Goal: Check status: Check status

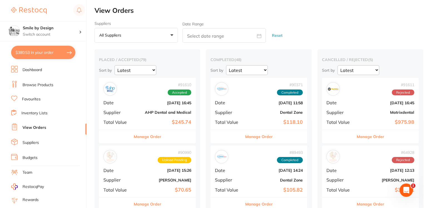
click at [63, 83] on li "Browse Products" at bounding box center [48, 85] width 75 height 8
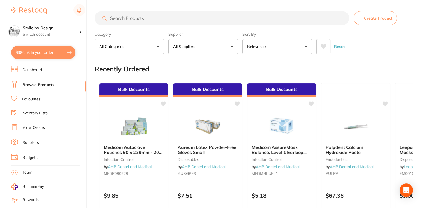
click at [44, 123] on li "View Orders" at bounding box center [48, 127] width 75 height 8
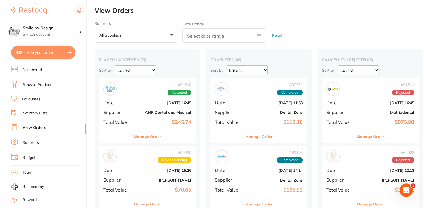
click at [128, 99] on div "# 91610 Accepted Date [DATE] 16:45 Supplier AHP Dental and Medical Total Value …" at bounding box center [147, 103] width 97 height 51
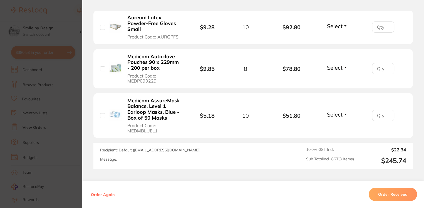
click at [78, 99] on section "Order ID: Restocq- 91610 Order Information Accepted Order Order Date [DATE] 16:…" at bounding box center [212, 104] width 424 height 208
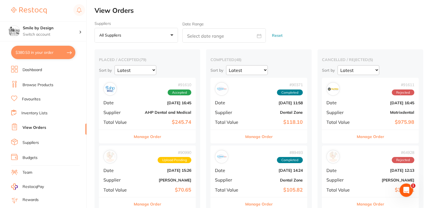
scroll to position [111, 0]
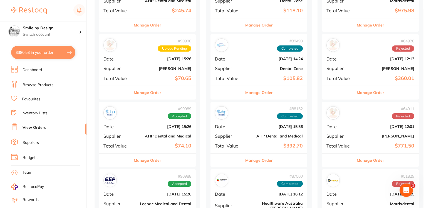
click at [153, 68] on b "[PERSON_NAME]" at bounding box center [164, 68] width 56 height 4
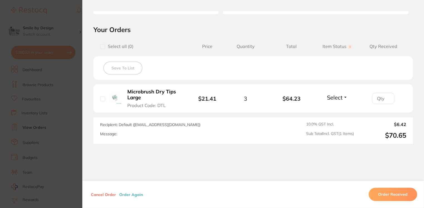
click at [71, 134] on section "Order ID: Restocq- 90990 Order Information Upload Pending Order Date [DATE] 15:…" at bounding box center [212, 104] width 424 height 208
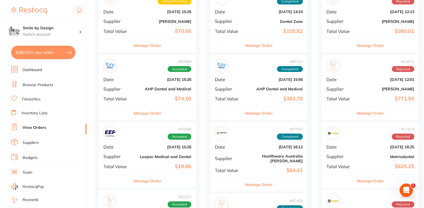
scroll to position [185, 0]
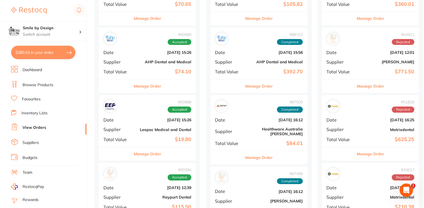
click at [147, 131] on div "# 90988 Accepted Date [DATE] 15:26 Supplier Leepac Medical and Dental Total Val…" at bounding box center [147, 120] width 97 height 51
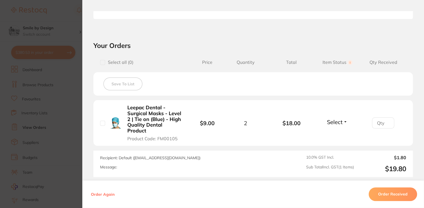
scroll to position [211, 0]
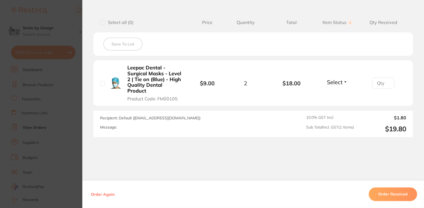
click at [75, 129] on section "Order ID: Restocq- 90988 Order Information Accepted Order Order Date [DATE] 15:…" at bounding box center [212, 104] width 424 height 208
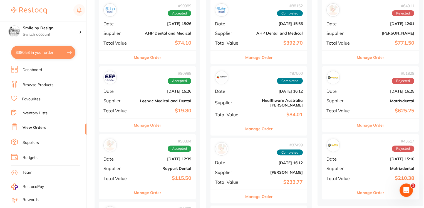
scroll to position [223, 0]
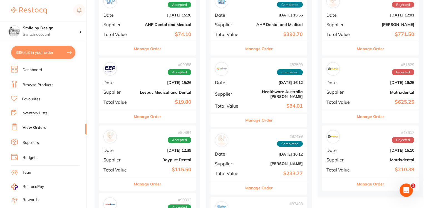
click at [149, 153] on div "# 90394 Accepted Date [DATE] 12:39 Supplier Raypurt Dental Total Value $115.50" at bounding box center [147, 150] width 97 height 51
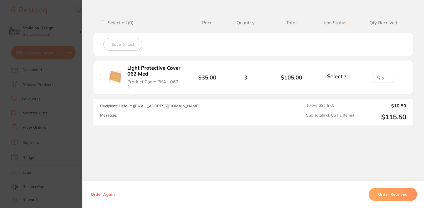
click at [145, 74] on b "Light Protective Cover 062 Med" at bounding box center [154, 70] width 55 height 11
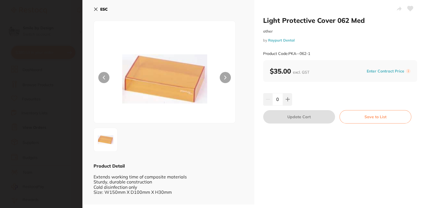
click at [225, 76] on icon at bounding box center [225, 77] width 2 height 4
click at [104, 80] on button at bounding box center [103, 77] width 11 height 11
click at [65, 149] on section "Light Protective Cover 062 Med other by Raypurt Dental Product Code: PKA--062-1…" at bounding box center [213, 104] width 426 height 208
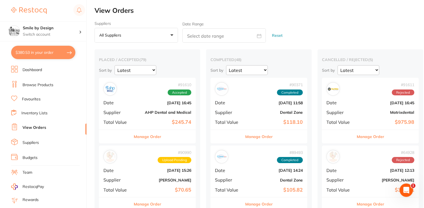
scroll to position [37, 0]
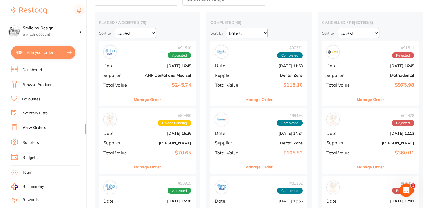
click at [40, 85] on link "Browse Products" at bounding box center [38, 85] width 31 height 6
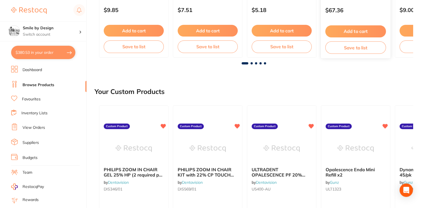
scroll to position [74, 0]
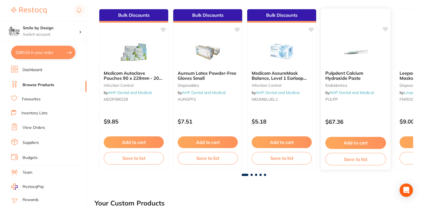
click at [350, 73] on b "Pulpdent Calcium Hydroxide Paste" at bounding box center [356, 75] width 61 height 10
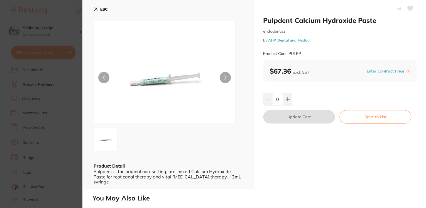
click at [99, 7] on button "ESC" at bounding box center [101, 8] width 14 height 9
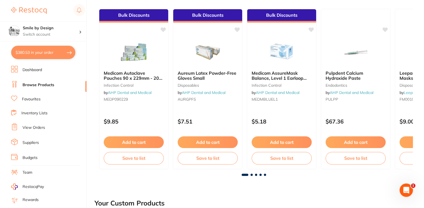
click at [28, 97] on link "Favourites" at bounding box center [31, 99] width 19 height 6
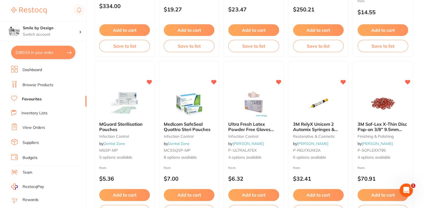
scroll to position [1691, 0]
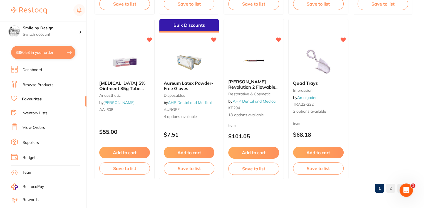
click at [38, 126] on link "View Orders" at bounding box center [34, 128] width 23 height 6
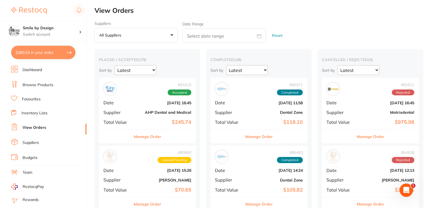
click at [41, 99] on li "Favourites" at bounding box center [48, 98] width 75 height 7
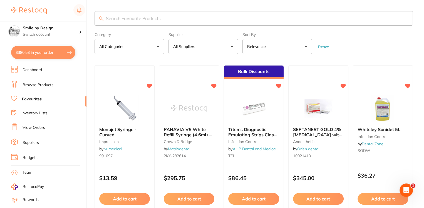
click at [32, 79] on ul "Dashboard Browse Products Favourites Inventory Lists View Orders Suppliers Budg…" at bounding box center [48, 162] width 75 height 192
click at [37, 83] on link "Browse Products" at bounding box center [38, 85] width 31 height 6
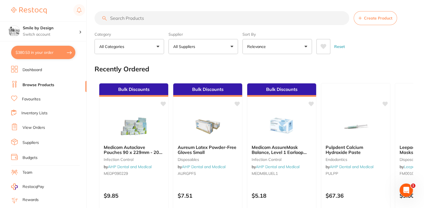
scroll to position [37, 0]
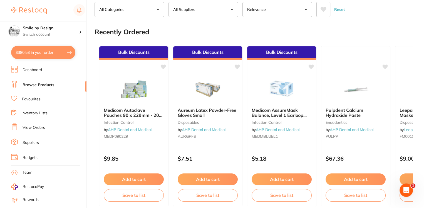
click at [46, 71] on li "Dashboard" at bounding box center [48, 70] width 75 height 8
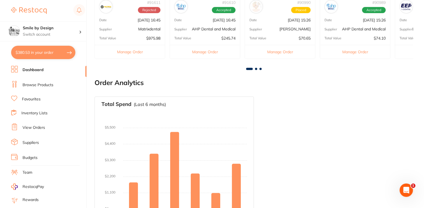
scroll to position [209, 0]
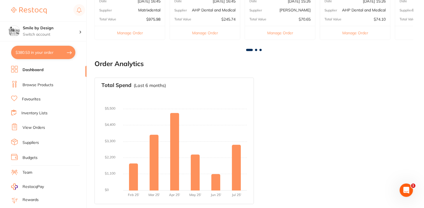
click at [48, 55] on button "$380.53 in your order" at bounding box center [43, 52] width 64 height 13
checkbox input "true"
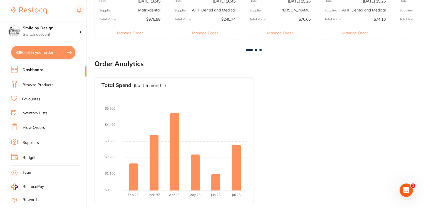
checkbox input "true"
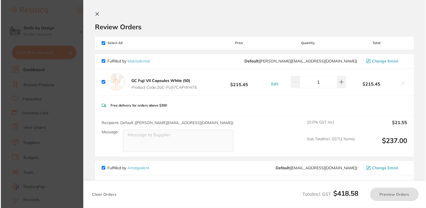
scroll to position [0, 0]
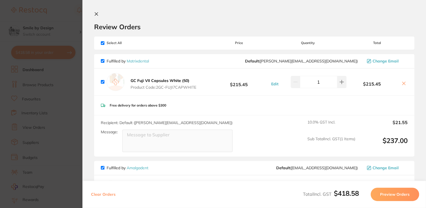
click at [98, 14] on icon at bounding box center [96, 14] width 4 height 4
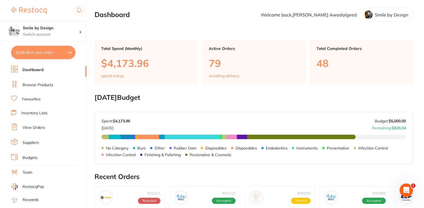
click at [43, 125] on link "View Orders" at bounding box center [34, 128] width 23 height 6
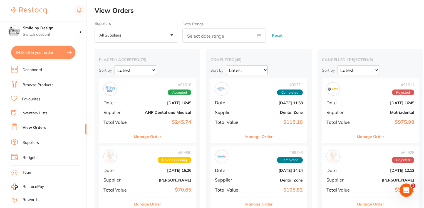
click at [186, 93] on span "Accepted" at bounding box center [180, 92] width 24 height 6
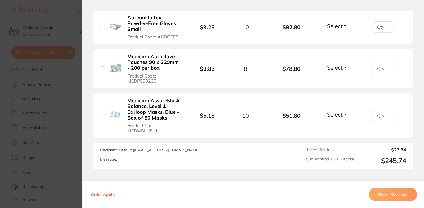
click at [76, 121] on section "Order ID: Restocq- 91610 Order Information Accepted Order Order Date [DATE] 16:…" at bounding box center [212, 104] width 424 height 208
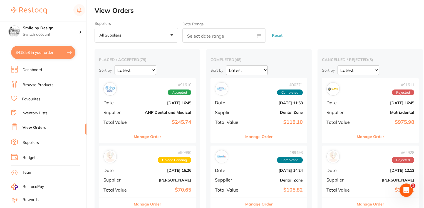
scroll to position [74, 0]
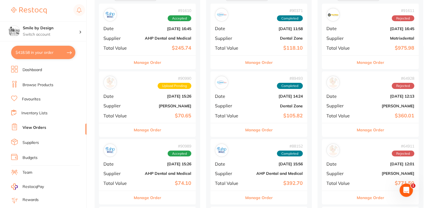
click at [153, 114] on b "$70.65" at bounding box center [164, 116] width 56 height 6
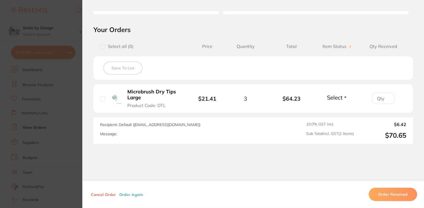
click at [78, 126] on section "Order ID: Restocq- 90990 Order Information Upload Pending Order Date [DATE] 15:…" at bounding box center [212, 104] width 424 height 208
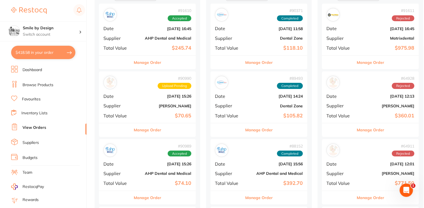
scroll to position [148, 0]
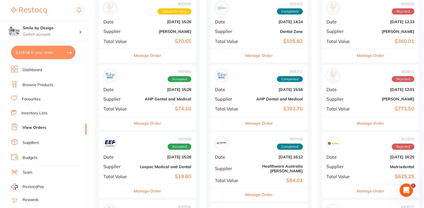
click at [172, 115] on div "# 90989 Accepted Date [DATE] 15:26 Supplier AHP Dental and Medical Total Value …" at bounding box center [147, 90] width 97 height 51
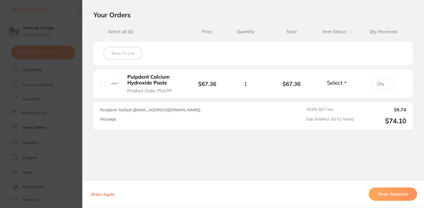
scroll to position [206, 0]
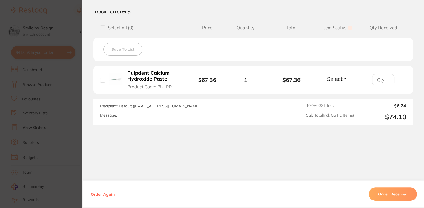
click at [80, 110] on section "Order ID: Restocq- 90989 Order Information Accepted Order Order Date [DATE] 15:…" at bounding box center [212, 104] width 424 height 208
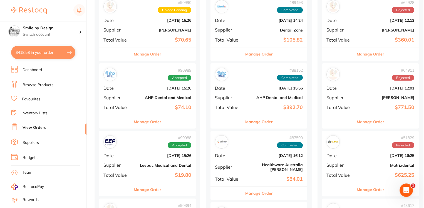
scroll to position [185, 0]
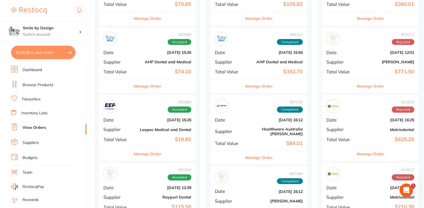
click at [244, 63] on div "# 88152 Completed Date Jul 30 2025, 15:56 Supplier AHP Dental and Medical Total…" at bounding box center [259, 53] width 97 height 51
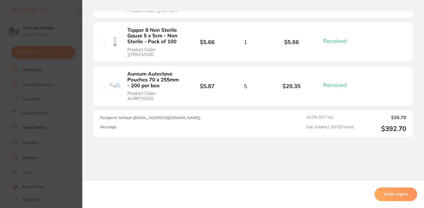
scroll to position [297, 0]
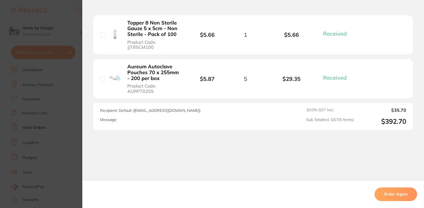
click at [76, 101] on section "Order ID: Restocq- 88152 Order Information 5 Received Completed Order Order Dat…" at bounding box center [212, 104] width 424 height 208
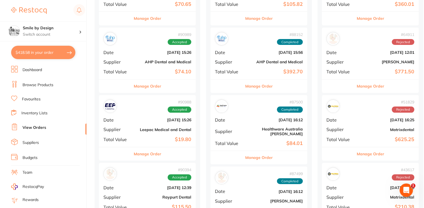
click at [60, 49] on button "$418.58 in your order" at bounding box center [43, 52] width 64 height 13
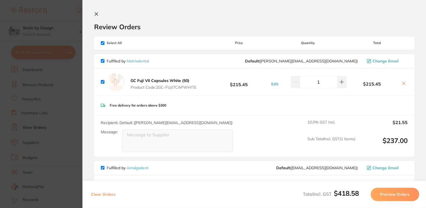
click at [36, 57] on section "Update RRP Set your pre negotiated price for this item. Item Agreed RRP (excl. …" at bounding box center [213, 104] width 426 height 208
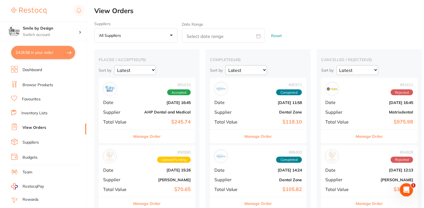
scroll to position [185, 0]
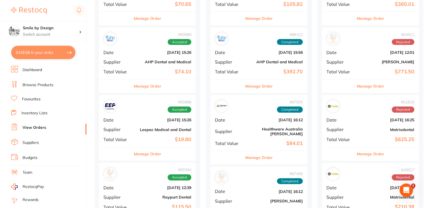
click at [31, 125] on link "View Orders" at bounding box center [35, 128] width 24 height 6
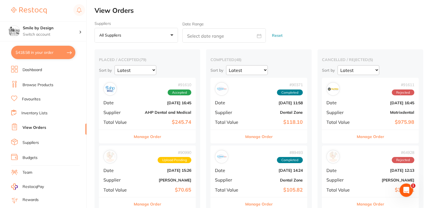
click at [143, 94] on div "# 91610 Accepted" at bounding box center [148, 88] width 88 height 13
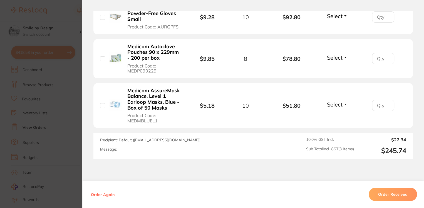
scroll to position [223, 0]
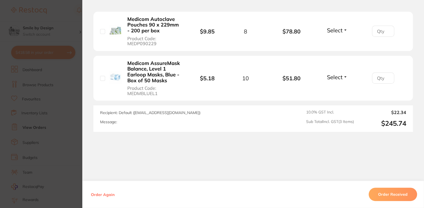
click at [78, 112] on section "Order ID: Restocq- 91610 Order Information Accepted Order Order Date [DATE] 16:…" at bounding box center [212, 104] width 424 height 208
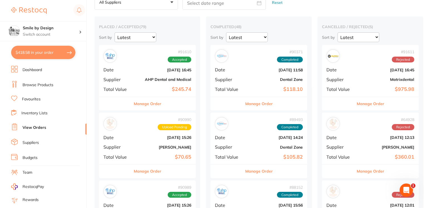
scroll to position [37, 0]
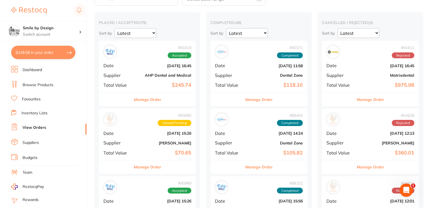
click at [144, 146] on div "# 90990 Upload Pending Date Aug 21 2025, 15:26 Supplier Adam Dental Total Value…" at bounding box center [147, 133] width 97 height 51
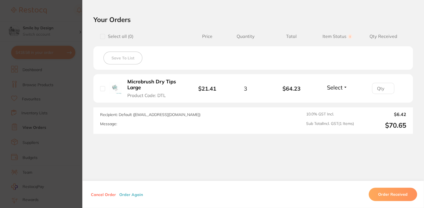
scroll to position [130, 0]
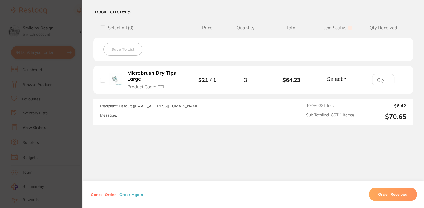
click at [78, 89] on section "Order ID: Restocq- 90990 Order Information Upload Pending Order Date [DATE] 15:…" at bounding box center [212, 104] width 424 height 208
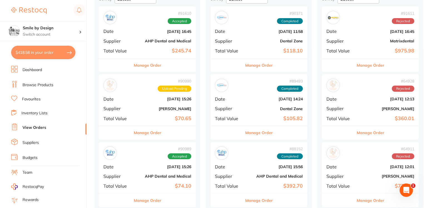
scroll to position [111, 0]
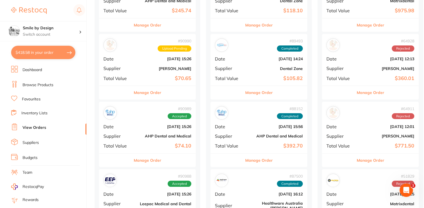
click at [137, 138] on div "# 90989 Accepted Date [DATE] 15:26 Supplier AHP Dental and Medical Total Value …" at bounding box center [147, 127] width 97 height 51
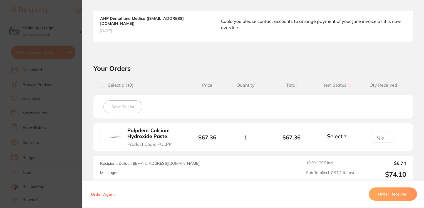
scroll to position [185, 0]
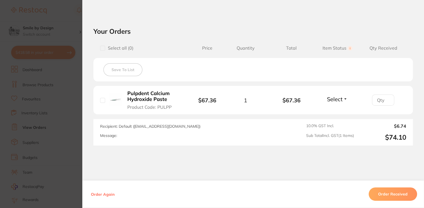
click at [62, 108] on section "Order ID: Restocq- 90989 Order Information Accepted Order Order Date [DATE] 15:…" at bounding box center [212, 104] width 424 height 208
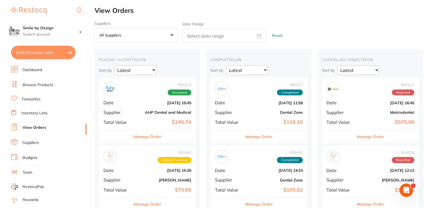
click at [258, 101] on b "[DATE] 11:58" at bounding box center [275, 102] width 56 height 4
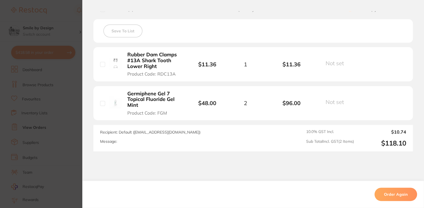
click at [78, 117] on section "Order ID: Restocq- 90371 Order Information Completed Order Order Date Aug 15 20…" at bounding box center [212, 104] width 424 height 208
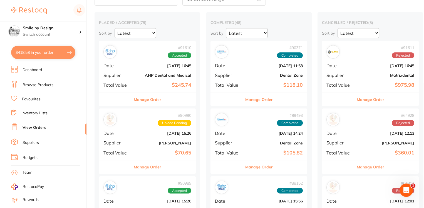
click at [255, 130] on div "# 89493 Completed Date Aug 7 2025, 14:24 Supplier Dental Zone Total Value $105.…" at bounding box center [259, 133] width 97 height 51
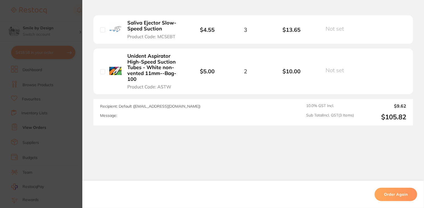
click at [80, 101] on section "Order ID: Restocq- 89493 Order Information Completed Order Order Date Aug 7 202…" at bounding box center [212, 104] width 424 height 208
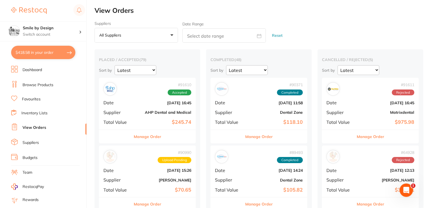
click at [35, 82] on link "Browse Products" at bounding box center [38, 85] width 31 height 6
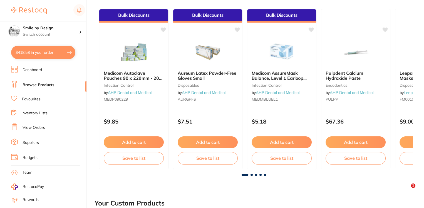
scroll to position [42, 0]
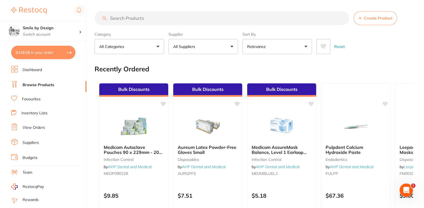
click at [25, 67] on link "Dashboard" at bounding box center [32, 70] width 19 height 6
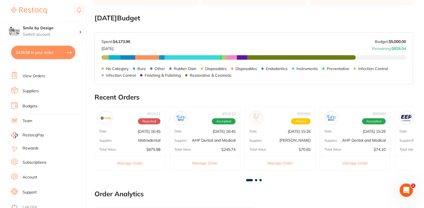
scroll to position [98, 0]
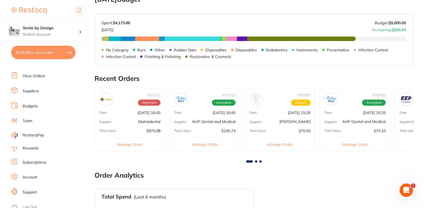
click at [52, 75] on li "View Orders" at bounding box center [48, 76] width 75 height 8
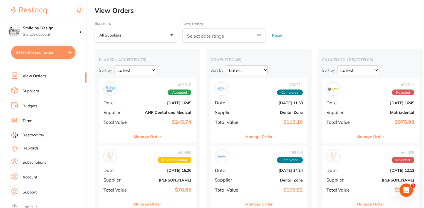
click at [178, 109] on div "# 91610 Accepted Date [DATE] 16:45 Supplier AHP Dental and Medical Total Value …" at bounding box center [147, 103] width 97 height 51
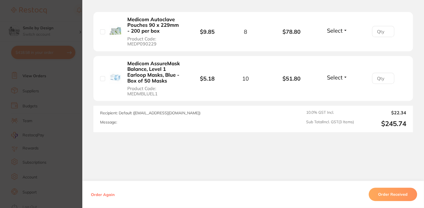
scroll to position [223, 0]
click at [83, 101] on section "Your Orders Select all ( 0 ) Price Quantity Total Item Status You can use this …" at bounding box center [253, 23] width 342 height 218
click at [82, 102] on section "Your Orders Select all ( 0 ) Price Quantity Total Item Status You can use this …" at bounding box center [253, 23] width 342 height 218
click at [79, 103] on section "Order ID: Restocq- 91610 Order Information Accepted Order Order Date [DATE] 16:…" at bounding box center [212, 104] width 424 height 208
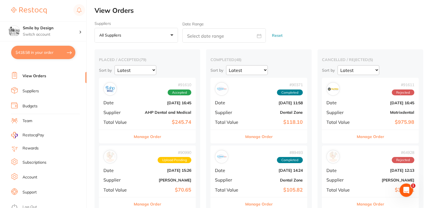
scroll to position [37, 0]
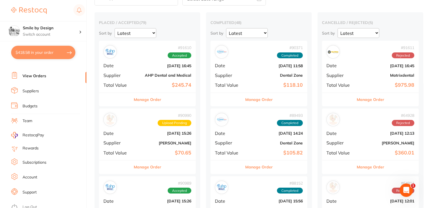
click at [135, 76] on div "# 91610 Accepted Date [DATE] 16:45 Supplier AHP Dental and Medical Total Value …" at bounding box center [147, 66] width 97 height 51
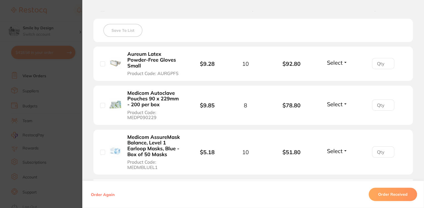
scroll to position [148, 0]
click at [77, 83] on section "Order ID: Restocq- 91610 Order Information Accepted Order Order Date [DATE] 16:…" at bounding box center [212, 104] width 424 height 208
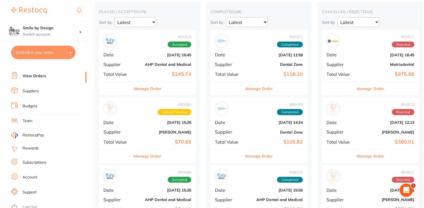
scroll to position [74, 0]
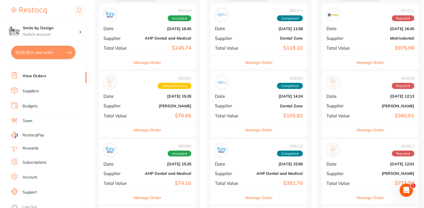
click at [150, 108] on div "# 90990 Upload Pending Date Aug 21 2025, 15:26 Supplier Adam Dental Total Value…" at bounding box center [147, 96] width 97 height 51
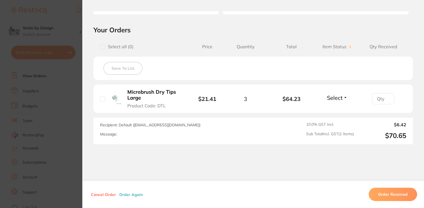
scroll to position [111, 0]
click at [71, 114] on section "Order ID: Restocq- 90990 Order Information Upload Pending Order Date [DATE] 15:…" at bounding box center [212, 104] width 424 height 208
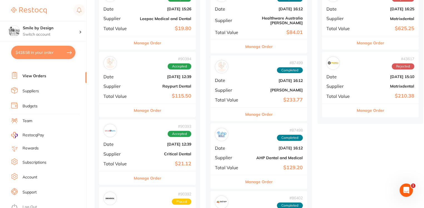
scroll to position [371, 0]
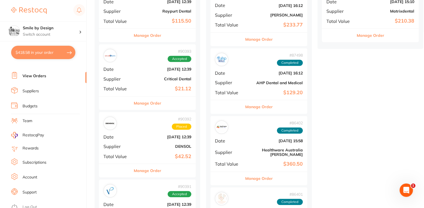
click at [38, 96] on ul "Dashboard Browse Products Favourites Inventory Lists View Orders Suppliers Budg…" at bounding box center [48, 110] width 75 height 192
click at [36, 102] on li "Budgets" at bounding box center [48, 106] width 75 height 8
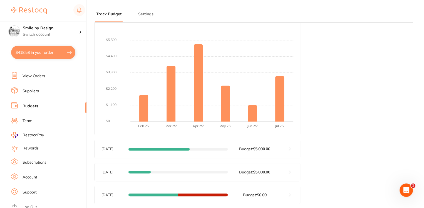
scroll to position [111, 0]
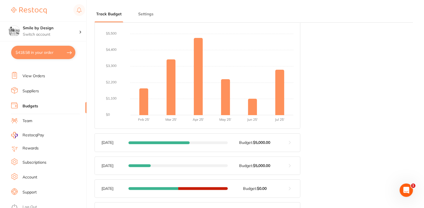
click at [48, 72] on li "View Orders" at bounding box center [48, 76] width 75 height 8
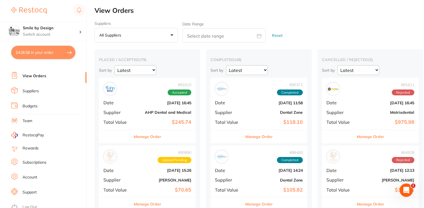
click at [63, 52] on button "$418.58 in your order" at bounding box center [43, 52] width 64 height 13
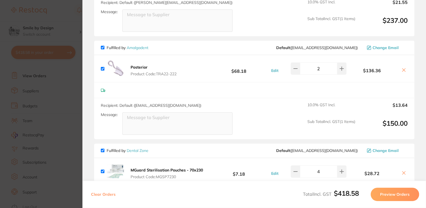
scroll to position [111, 0]
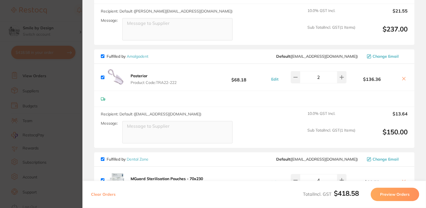
click at [78, 68] on section "Update RRP Set your pre negotiated price for this item. Item Agreed RRP (excl. …" at bounding box center [213, 104] width 426 height 208
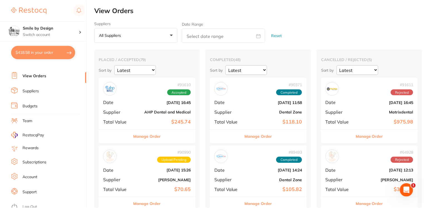
scroll to position [0, 0]
